Goal: Navigation & Orientation: Find specific page/section

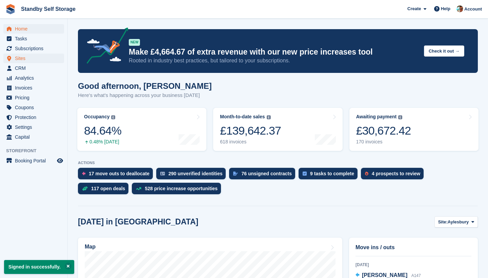
click at [23, 56] on span "Sites" at bounding box center [35, 58] width 41 height 9
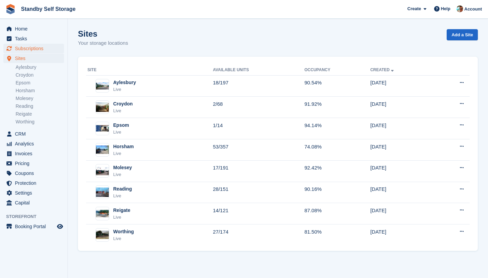
click at [29, 49] on span "Subscriptions" at bounding box center [35, 48] width 41 height 9
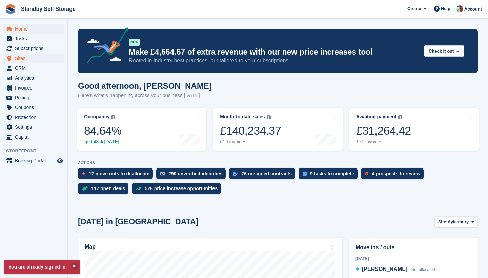
click at [21, 55] on span "Sites" at bounding box center [35, 58] width 41 height 9
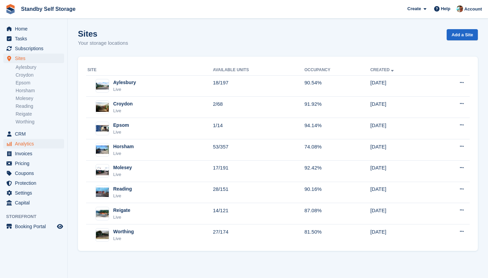
click at [23, 144] on span "Analytics" at bounding box center [35, 143] width 41 height 9
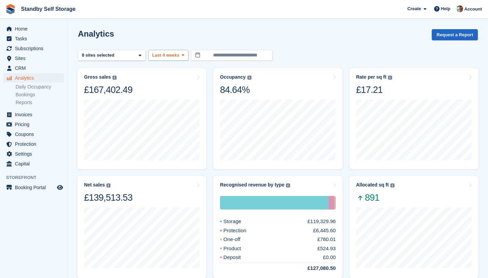
click at [161, 57] on span "Last 4 weeks" at bounding box center [165, 55] width 27 height 7
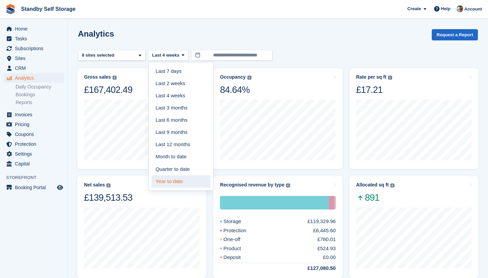
click at [181, 181] on link "Year to date" at bounding box center [180, 181] width 59 height 12
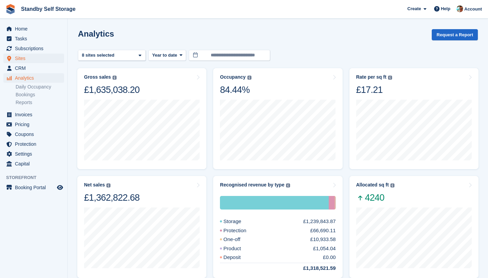
click at [23, 59] on span "Sites" at bounding box center [35, 58] width 41 height 9
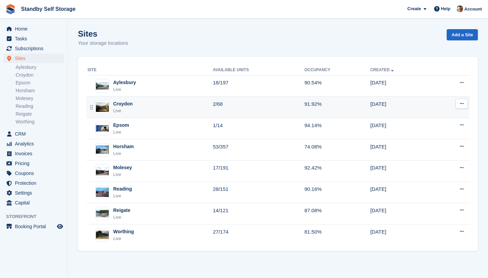
click at [128, 102] on div "Croydon" at bounding box center [123, 103] width 20 height 7
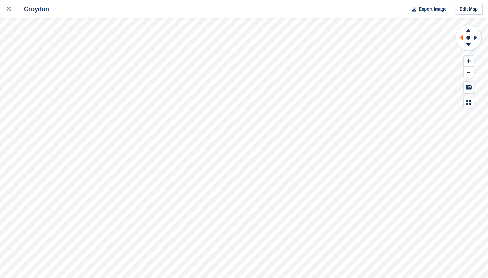
click at [462, 38] on icon at bounding box center [460, 37] width 3 height 5
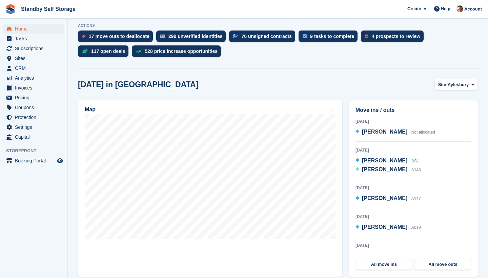
scroll to position [172, 0]
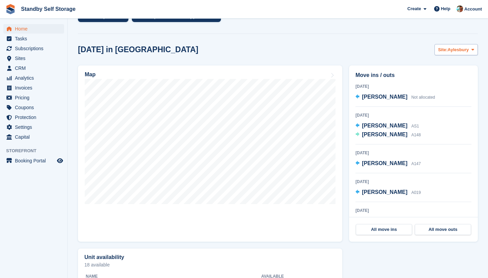
click at [451, 49] on span "Aylesbury" at bounding box center [457, 49] width 21 height 7
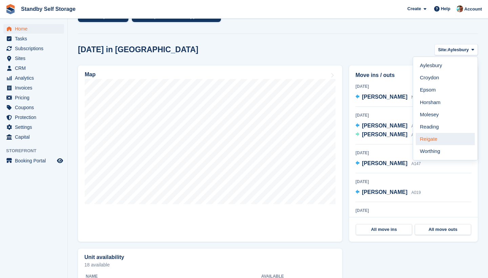
click at [429, 143] on link "Reigate" at bounding box center [444, 139] width 59 height 12
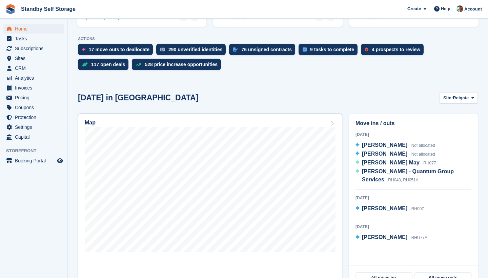
scroll to position [88, 0]
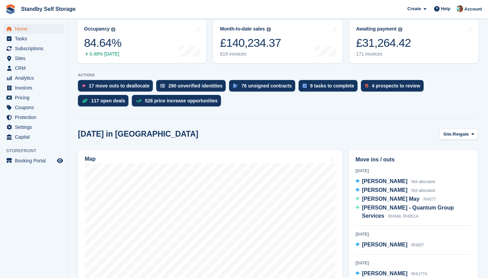
click at [124, 2] on span "Standby Self Storage Create Subscription Invoice Contact Deal Discount Page Hel…" at bounding box center [244, 9] width 488 height 18
